Goal: Information Seeking & Learning: Learn about a topic

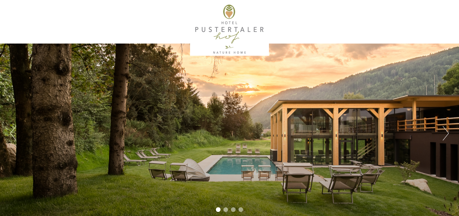
click at [448, 133] on button "Next" at bounding box center [445, 133] width 6 height 14
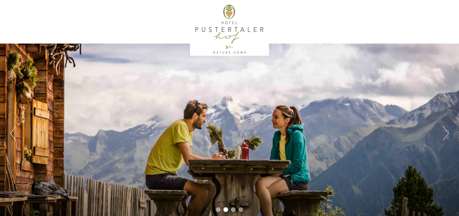
click at [448, 133] on button "Next" at bounding box center [445, 133] width 6 height 14
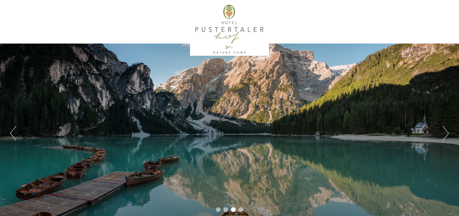
click at [448, 133] on button "Next" at bounding box center [445, 133] width 6 height 14
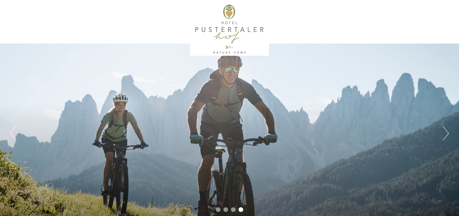
click at [448, 133] on button "Next" at bounding box center [445, 133] width 6 height 14
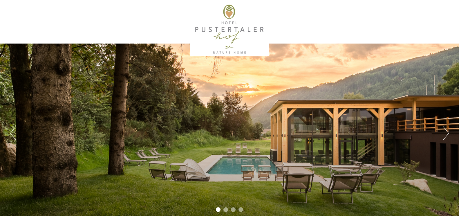
click at [448, 133] on button "Next" at bounding box center [445, 133] width 6 height 14
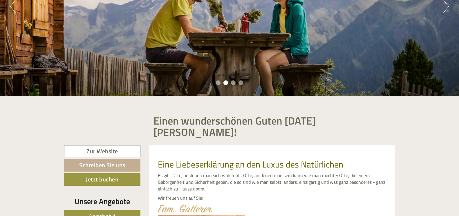
scroll to position [174, 0]
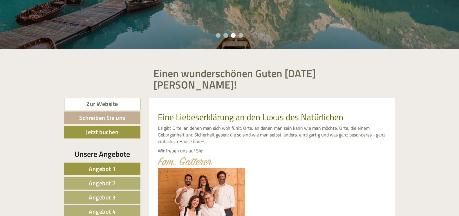
click at [125, 162] on link "Angebot 1" at bounding box center [102, 168] width 76 height 13
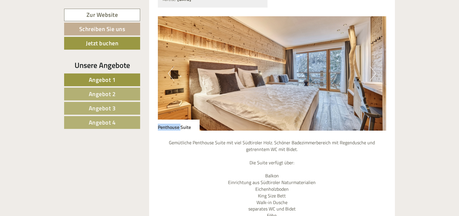
scroll to position [542, 0]
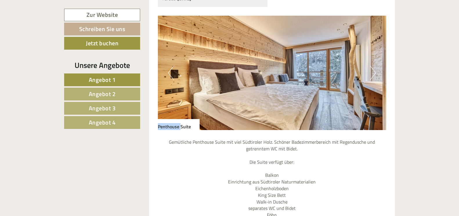
click at [371, 66] on button "Next" at bounding box center [373, 73] width 6 height 14
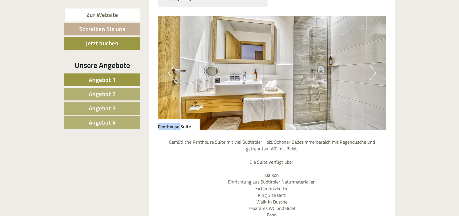
click at [371, 66] on button "Next" at bounding box center [373, 73] width 6 height 14
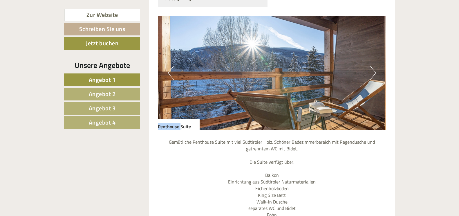
click at [369, 65] on img at bounding box center [272, 73] width 228 height 114
click at [375, 66] on button "Next" at bounding box center [373, 73] width 6 height 14
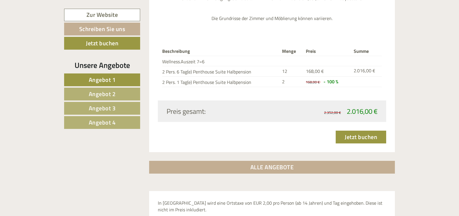
scroll to position [803, 0]
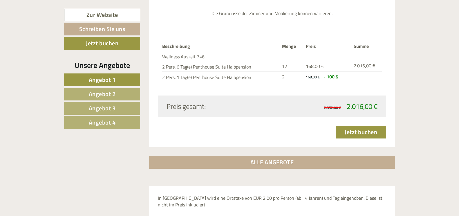
click at [87, 93] on link "Angebot 2" at bounding box center [102, 94] width 76 height 13
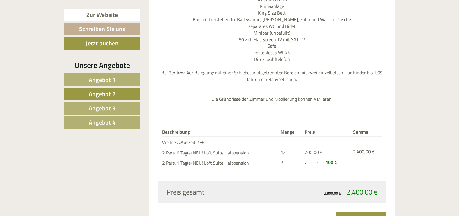
scroll to position [745, 0]
click at [106, 106] on span "Angebot 3" at bounding box center [102, 107] width 27 height 9
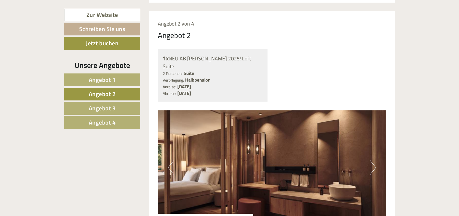
click at [106, 106] on span "Angebot 3" at bounding box center [102, 107] width 27 height 9
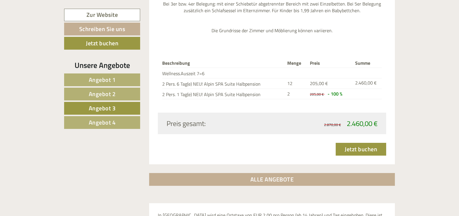
scroll to position [803, 0]
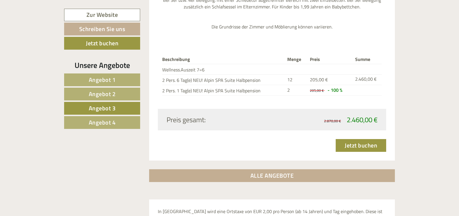
click at [103, 122] on span "Angebot 4" at bounding box center [102, 122] width 27 height 9
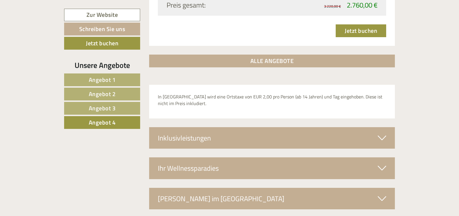
scroll to position [948, 0]
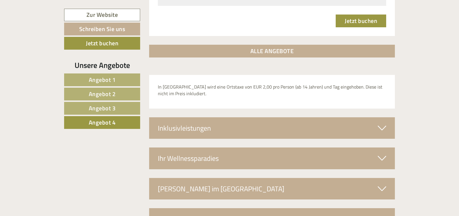
click at [381, 123] on icon at bounding box center [381, 128] width 8 height 10
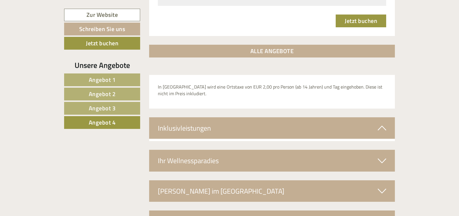
click at [381, 123] on icon at bounding box center [381, 128] width 8 height 10
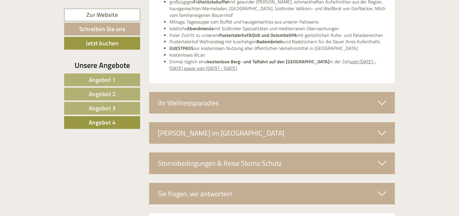
scroll to position [1122, 0]
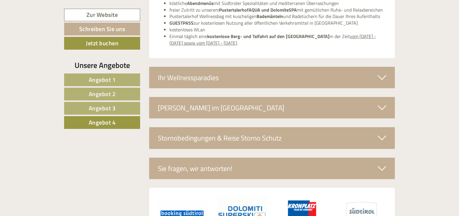
click at [381, 72] on icon at bounding box center [381, 77] width 8 height 10
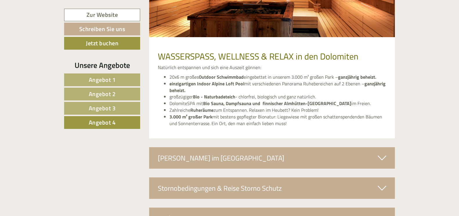
scroll to position [1325, 0]
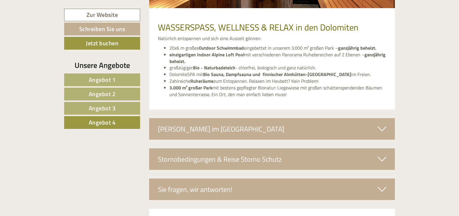
click at [383, 124] on icon at bounding box center [381, 129] width 8 height 10
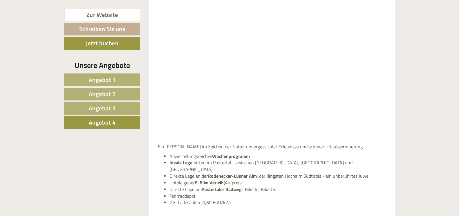
scroll to position [1586, 0]
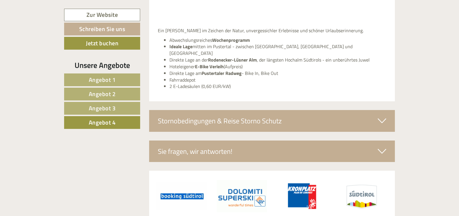
click at [380, 116] on icon at bounding box center [381, 121] width 8 height 10
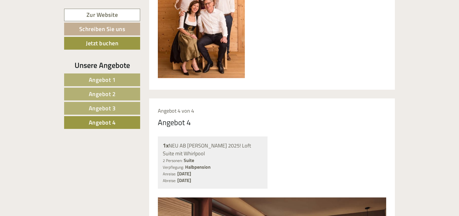
scroll to position [195, 0]
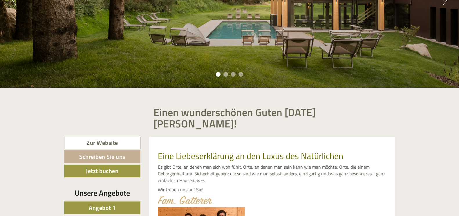
scroll to position [174, 0]
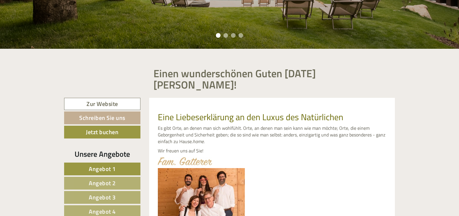
click at [109, 164] on span "Angebot 1" at bounding box center [102, 168] width 27 height 9
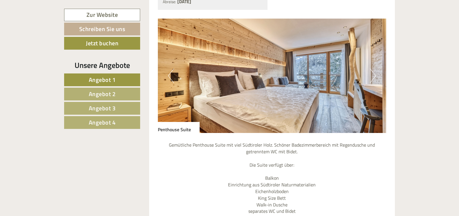
scroll to position [542, 0]
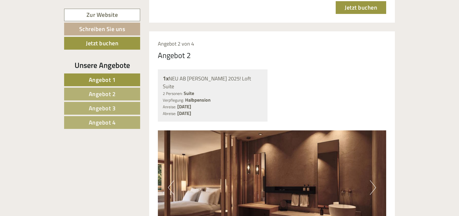
scroll to position [899, 0]
